Goal: Transaction & Acquisition: Purchase product/service

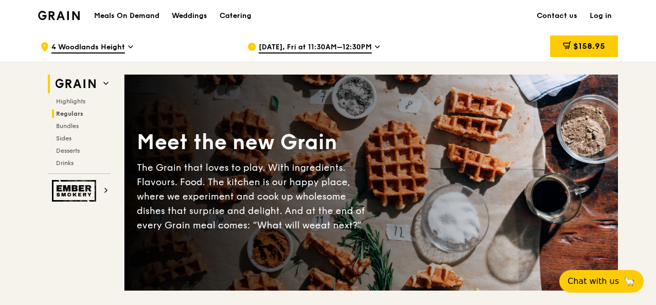
click at [72, 111] on span "Regulars" at bounding box center [69, 113] width 27 height 7
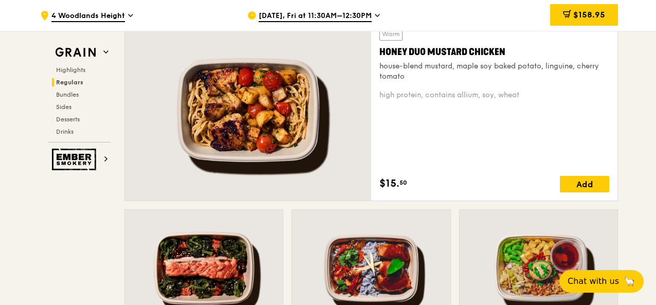
scroll to position [768, 0]
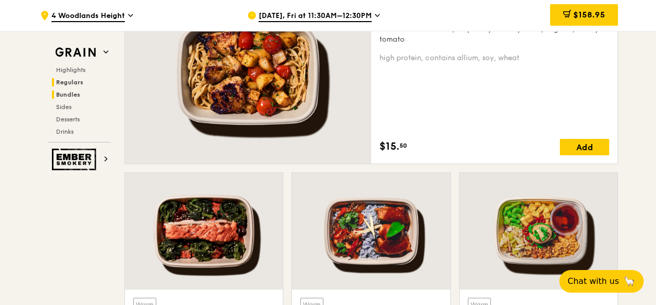
click at [70, 96] on span "Bundles" at bounding box center [68, 94] width 24 height 7
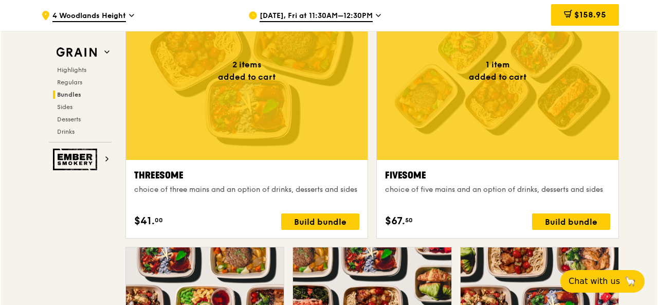
scroll to position [1777, 0]
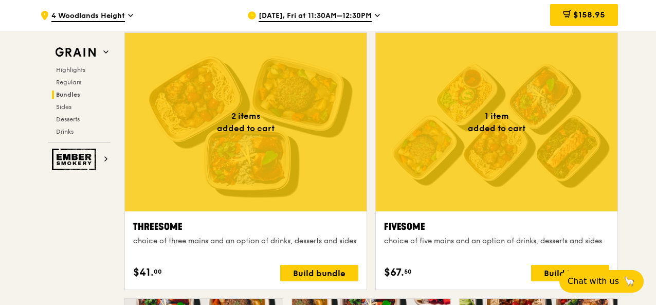
click at [497, 108] on div at bounding box center [497, 122] width 242 height 178
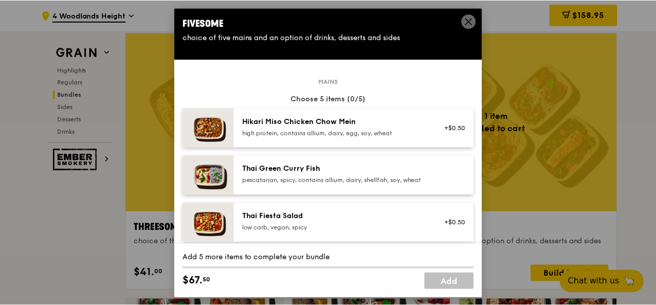
scroll to position [51, 0]
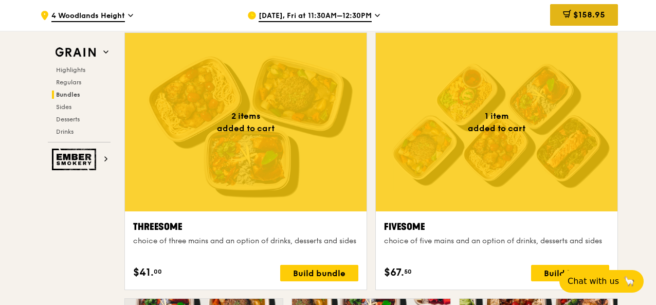
click at [602, 22] on div "$158.95" at bounding box center [584, 15] width 68 height 22
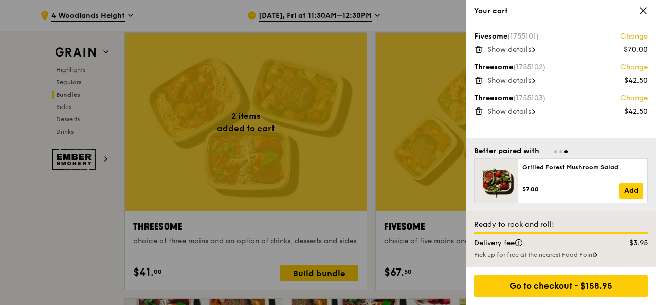
click at [645, 9] on icon at bounding box center [643, 11] width 6 height 6
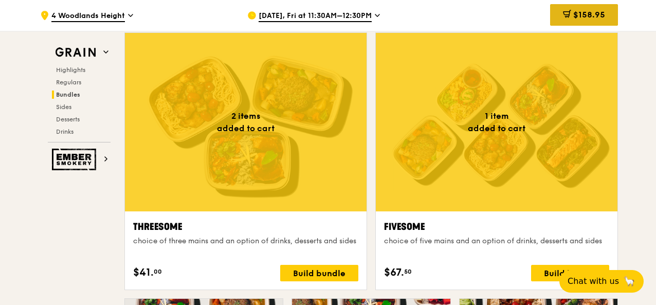
click at [590, 24] on div "$158.95" at bounding box center [584, 15] width 68 height 22
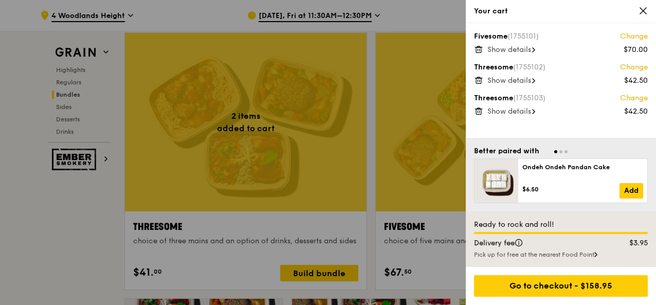
click at [480, 79] on icon at bounding box center [478, 80] width 9 height 9
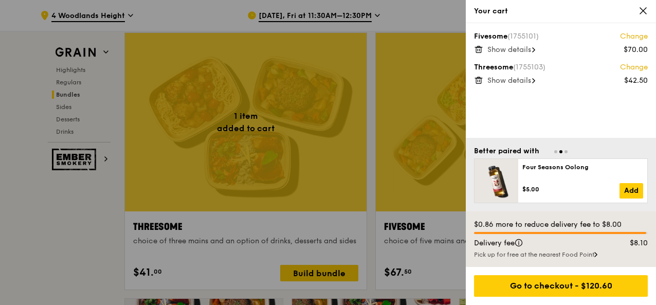
click at [478, 84] on icon at bounding box center [478, 80] width 9 height 9
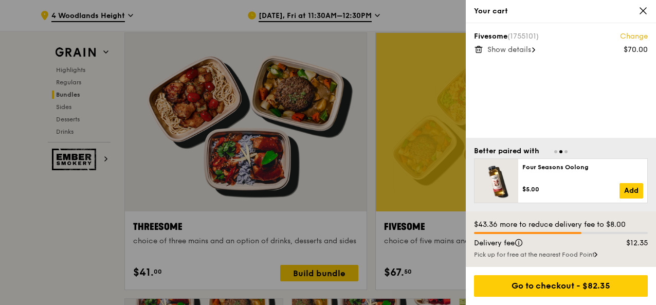
click at [419, 20] on div at bounding box center [328, 152] width 656 height 305
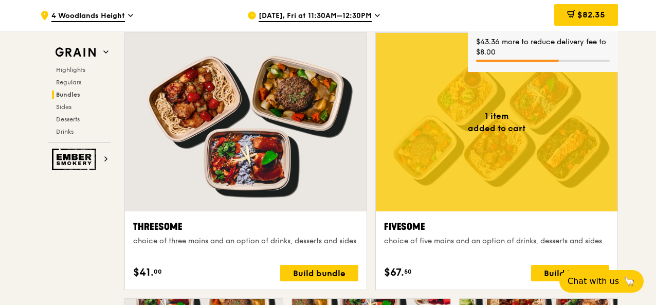
click at [515, 129] on div at bounding box center [497, 122] width 242 height 178
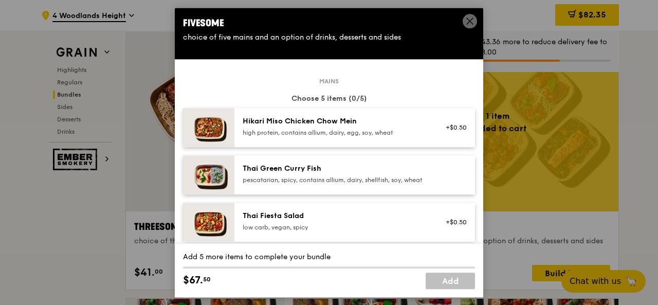
click at [395, 128] on div "Hikari Miso Chicken Chow Mein high protein, contains allium, dairy, egg, soy, w…" at bounding box center [335, 126] width 185 height 21
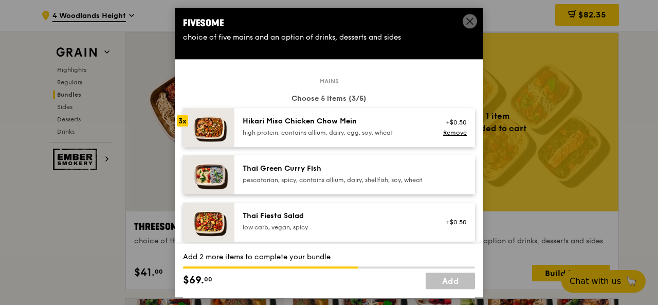
click at [395, 128] on div "Hikari Miso Chicken Chow Mein high protein, contains allium, dairy, egg, soy, w…" at bounding box center [335, 126] width 185 height 21
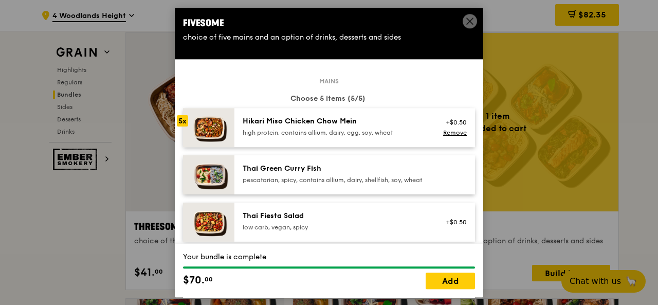
click at [395, 128] on div "Hikari Miso Chicken Chow Mein high protein, contains allium, dairy, egg, soy, w…" at bounding box center [335, 126] width 185 height 21
click at [443, 286] on link "Add" at bounding box center [450, 281] width 49 height 16
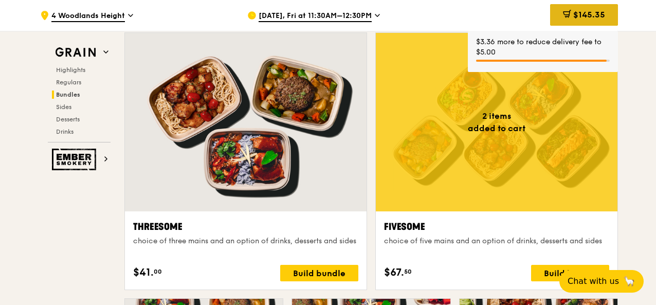
click at [570, 11] on icon at bounding box center [567, 14] width 8 height 8
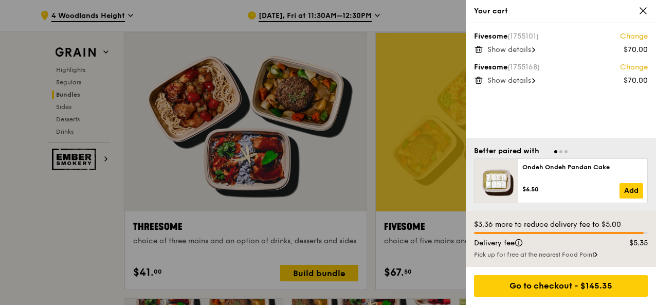
click at [86, 240] on div at bounding box center [328, 152] width 656 height 305
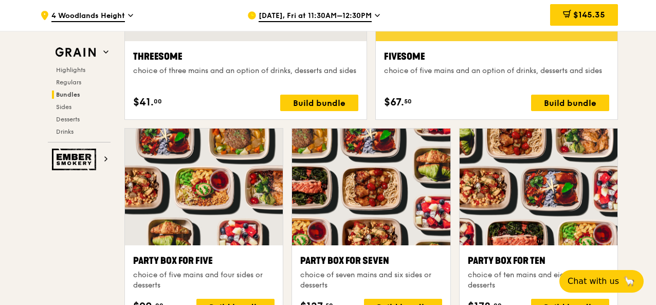
scroll to position [1931, 0]
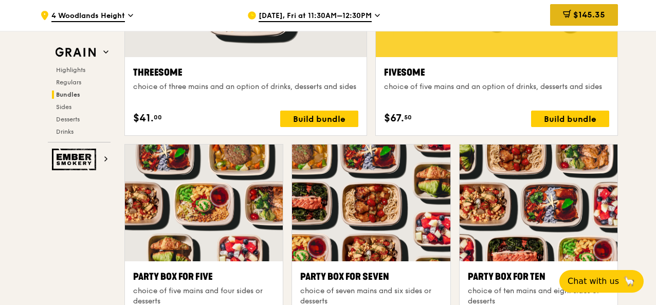
click at [574, 15] on span "$145.35" at bounding box center [590, 15] width 32 height 10
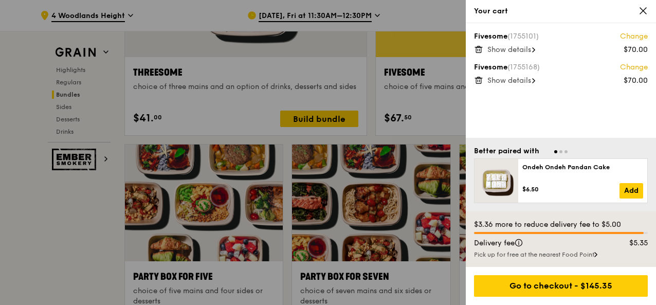
click at [69, 208] on div at bounding box center [328, 152] width 656 height 305
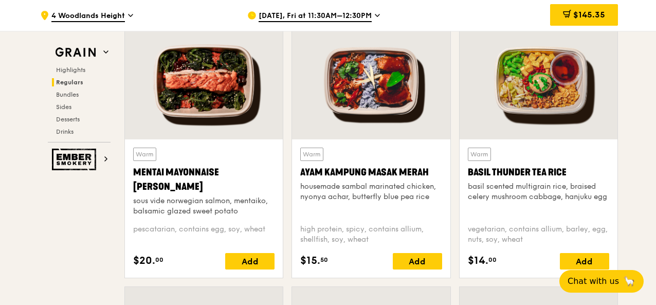
scroll to position [903, 0]
